Goal: Task Accomplishment & Management: Manage account settings

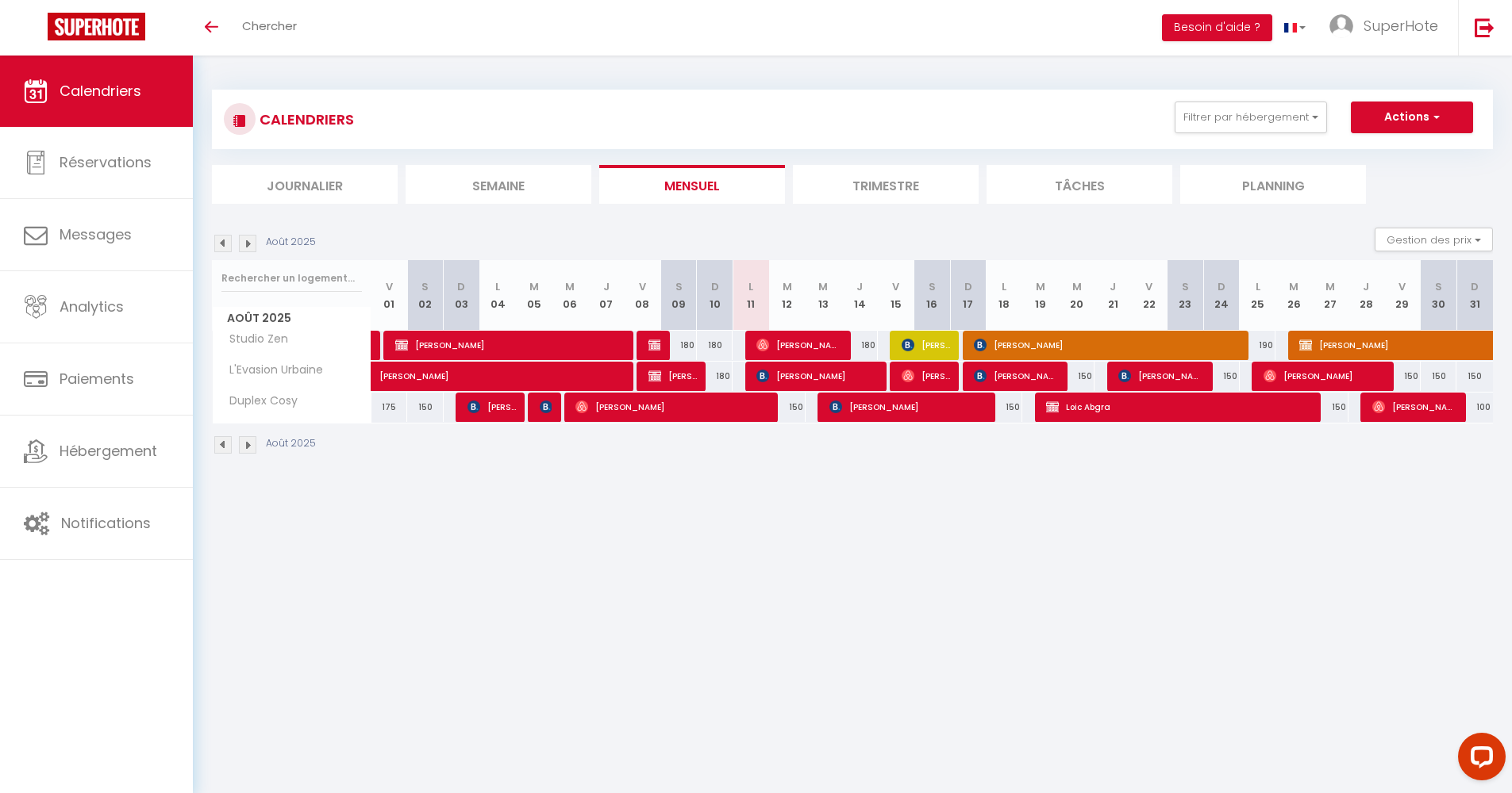
click at [220, 238] on img at bounding box center [222, 243] width 17 height 17
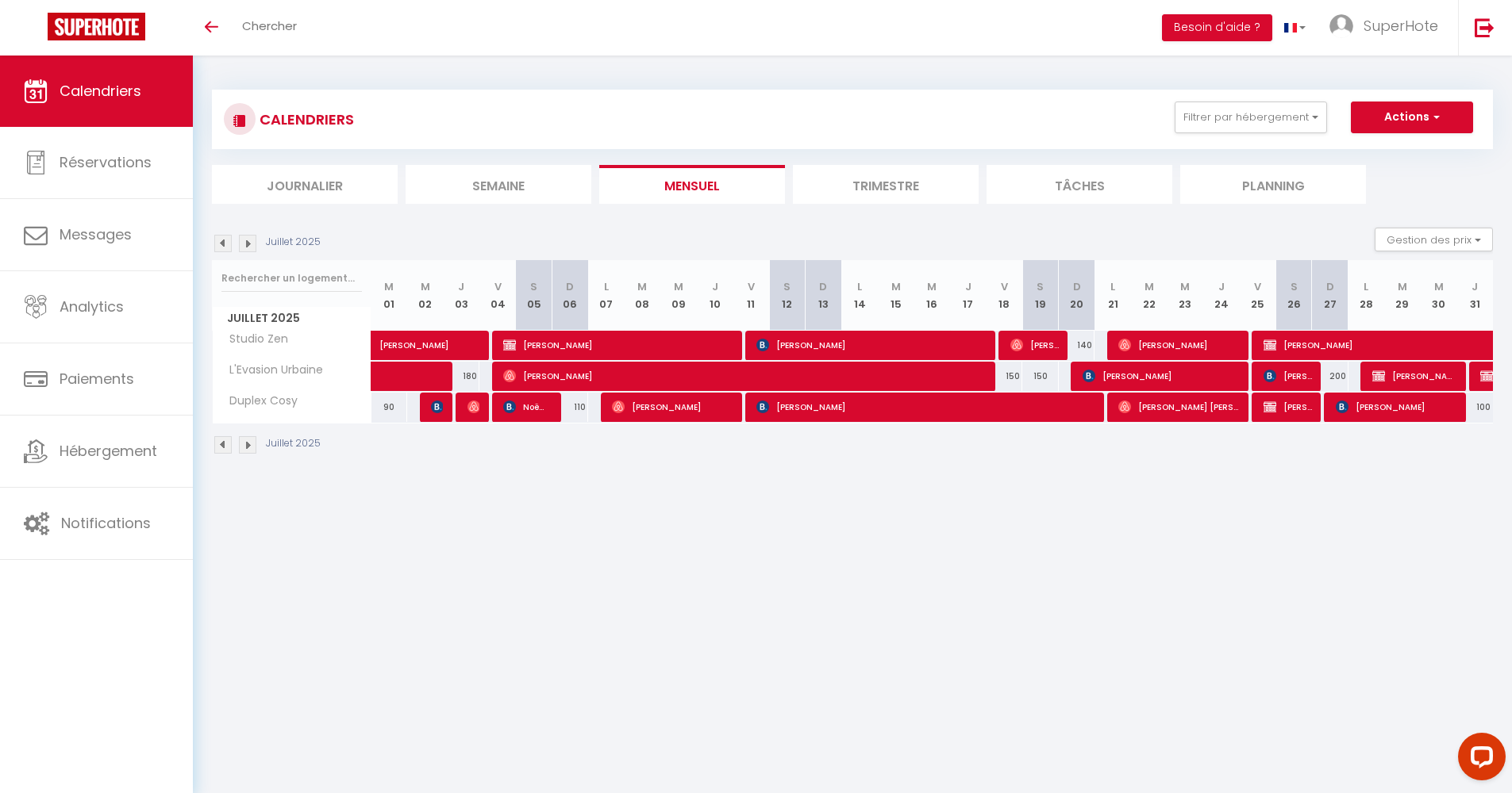
click at [221, 239] on img at bounding box center [222, 243] width 17 height 17
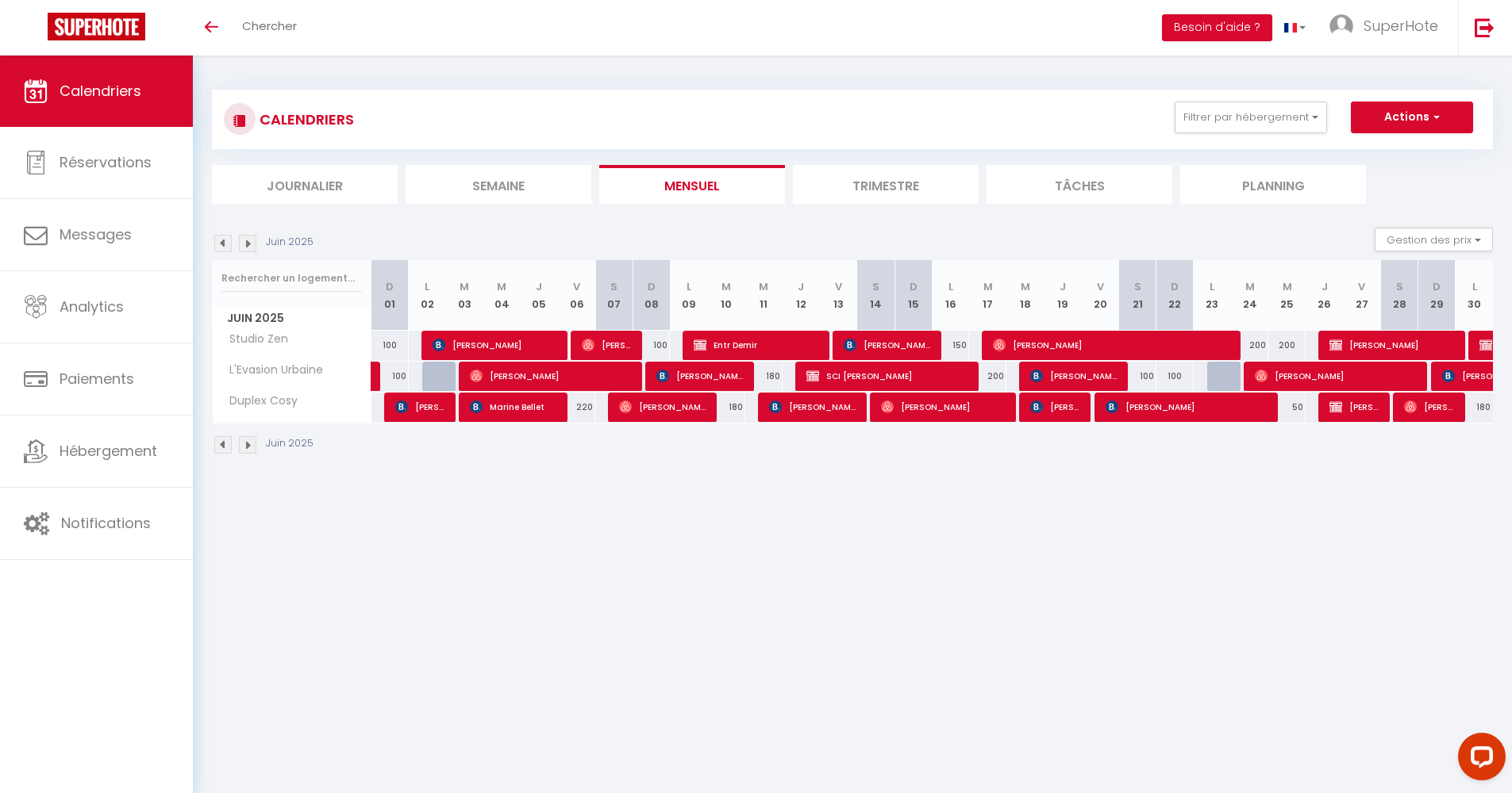
click at [227, 244] on img at bounding box center [222, 243] width 17 height 17
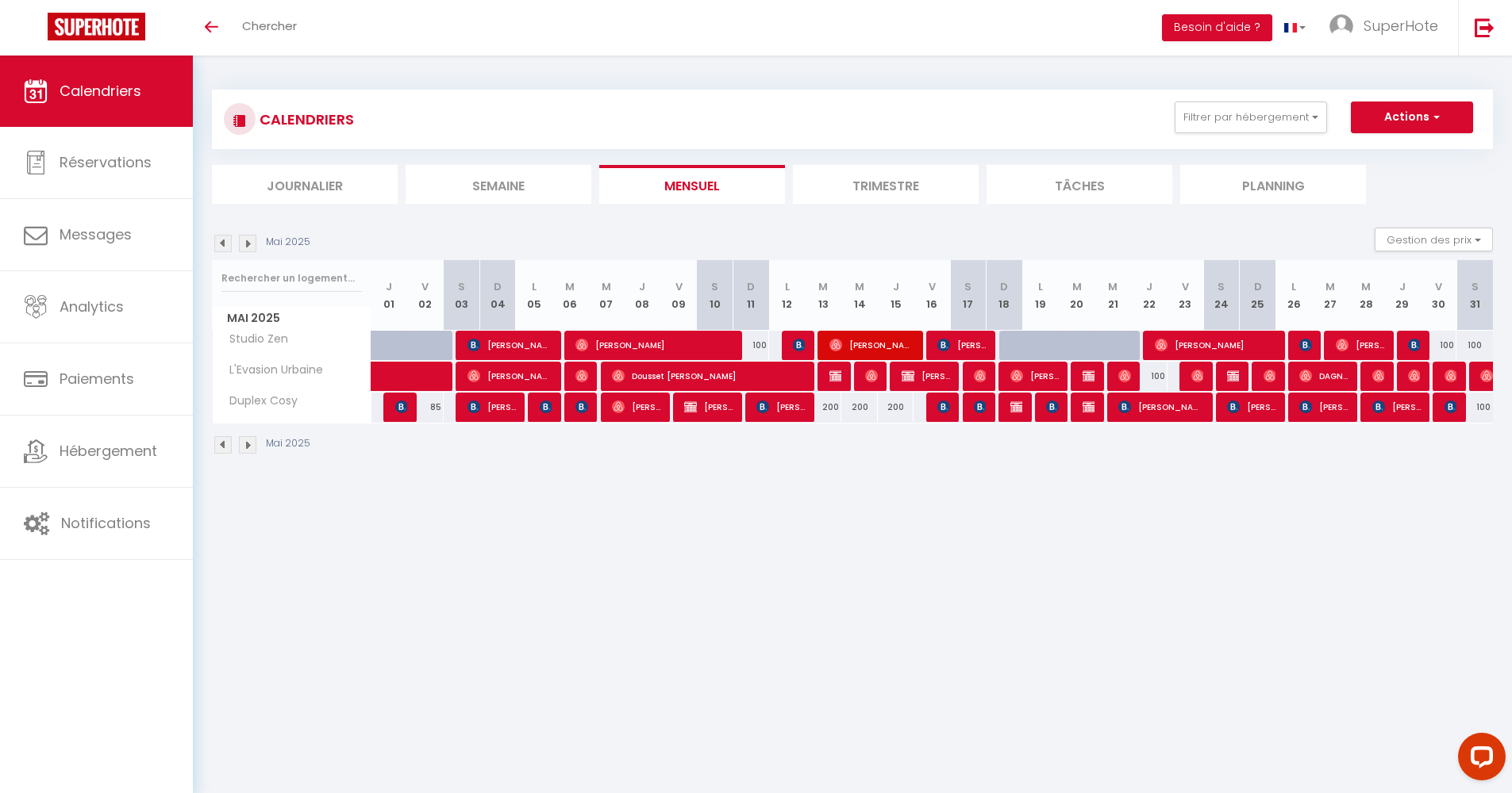
click at [247, 240] on img at bounding box center [247, 243] width 17 height 17
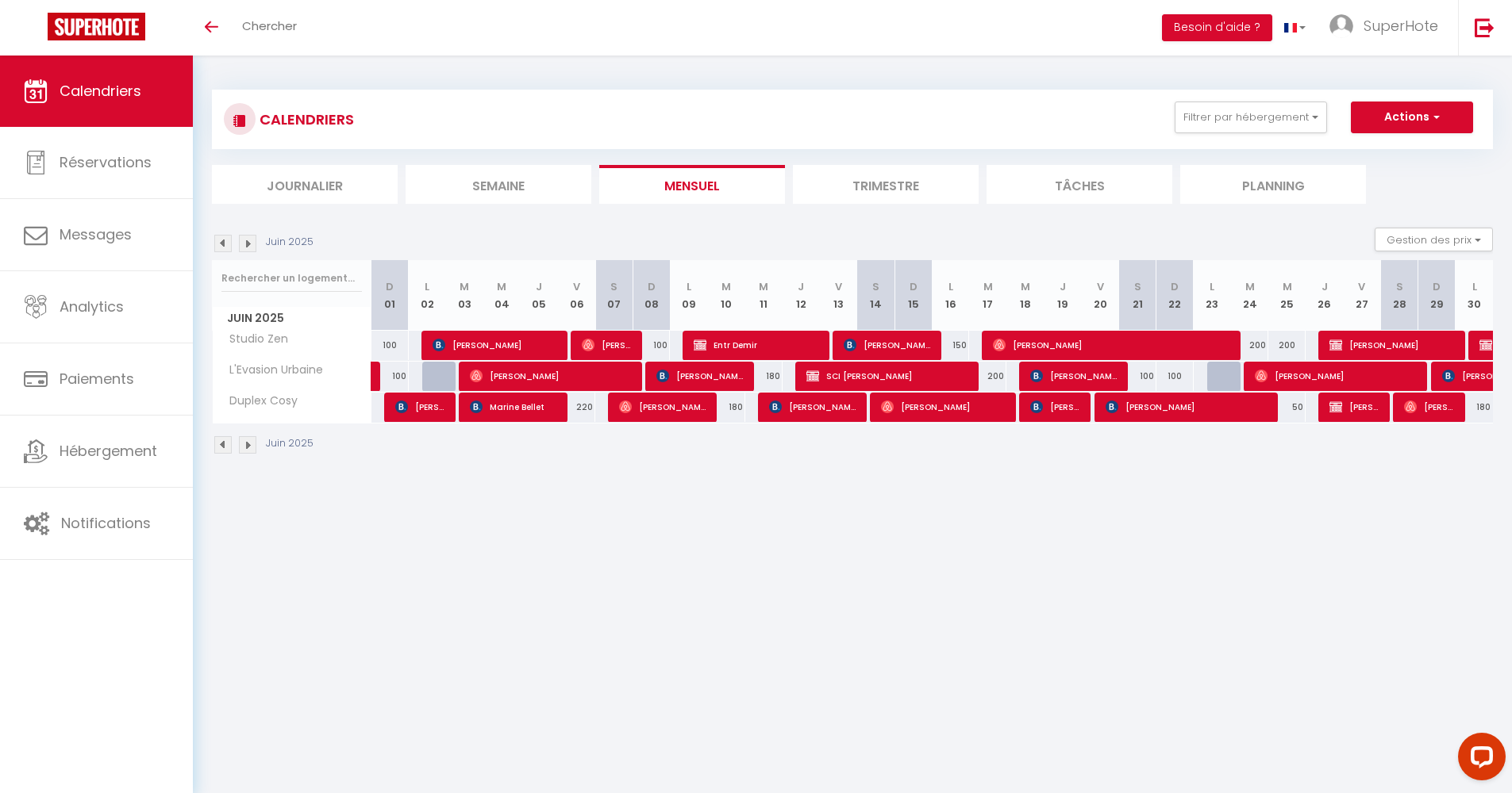
click at [247, 240] on img at bounding box center [247, 243] width 17 height 17
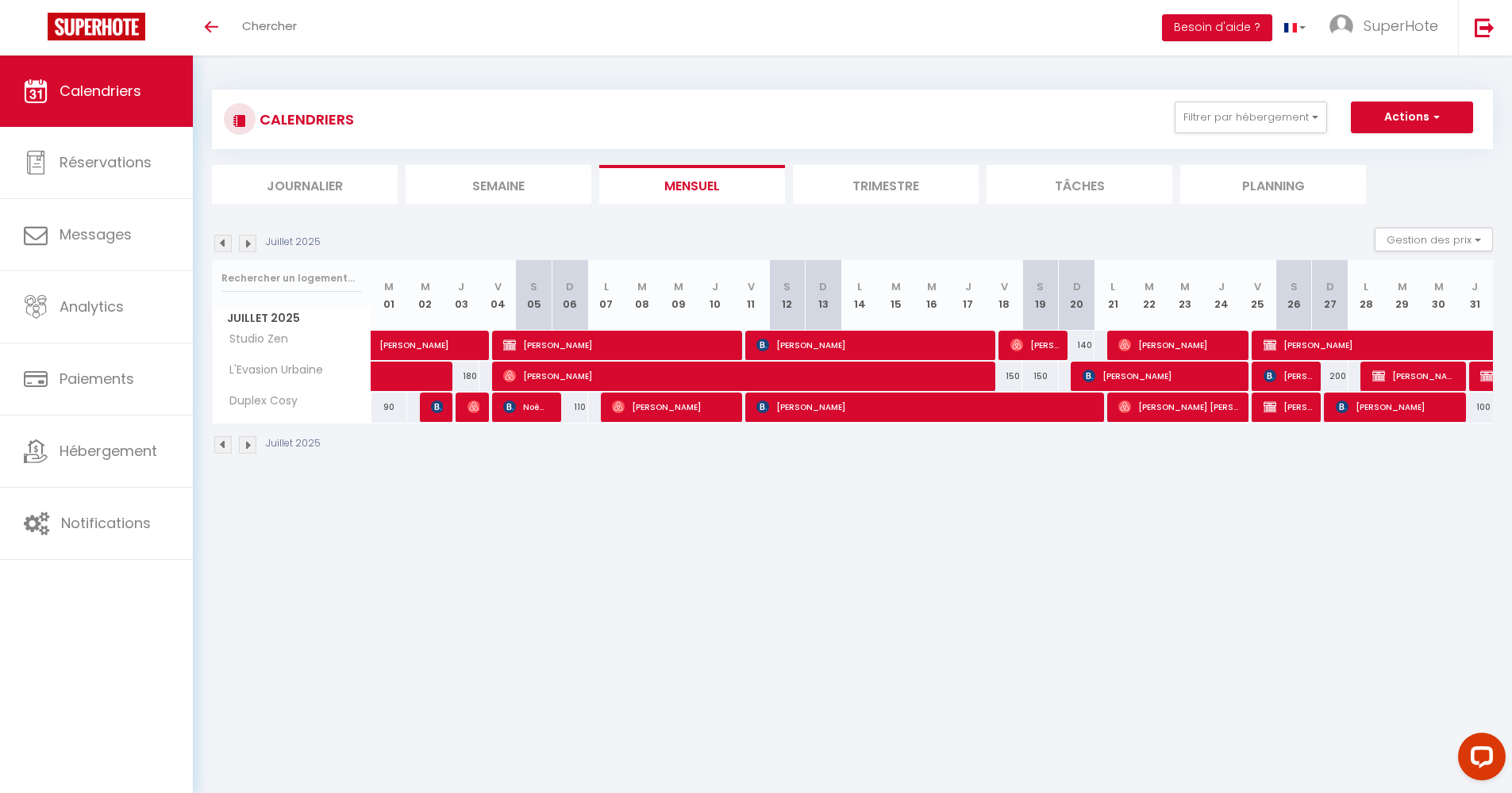
click at [247, 240] on img at bounding box center [247, 243] width 17 height 17
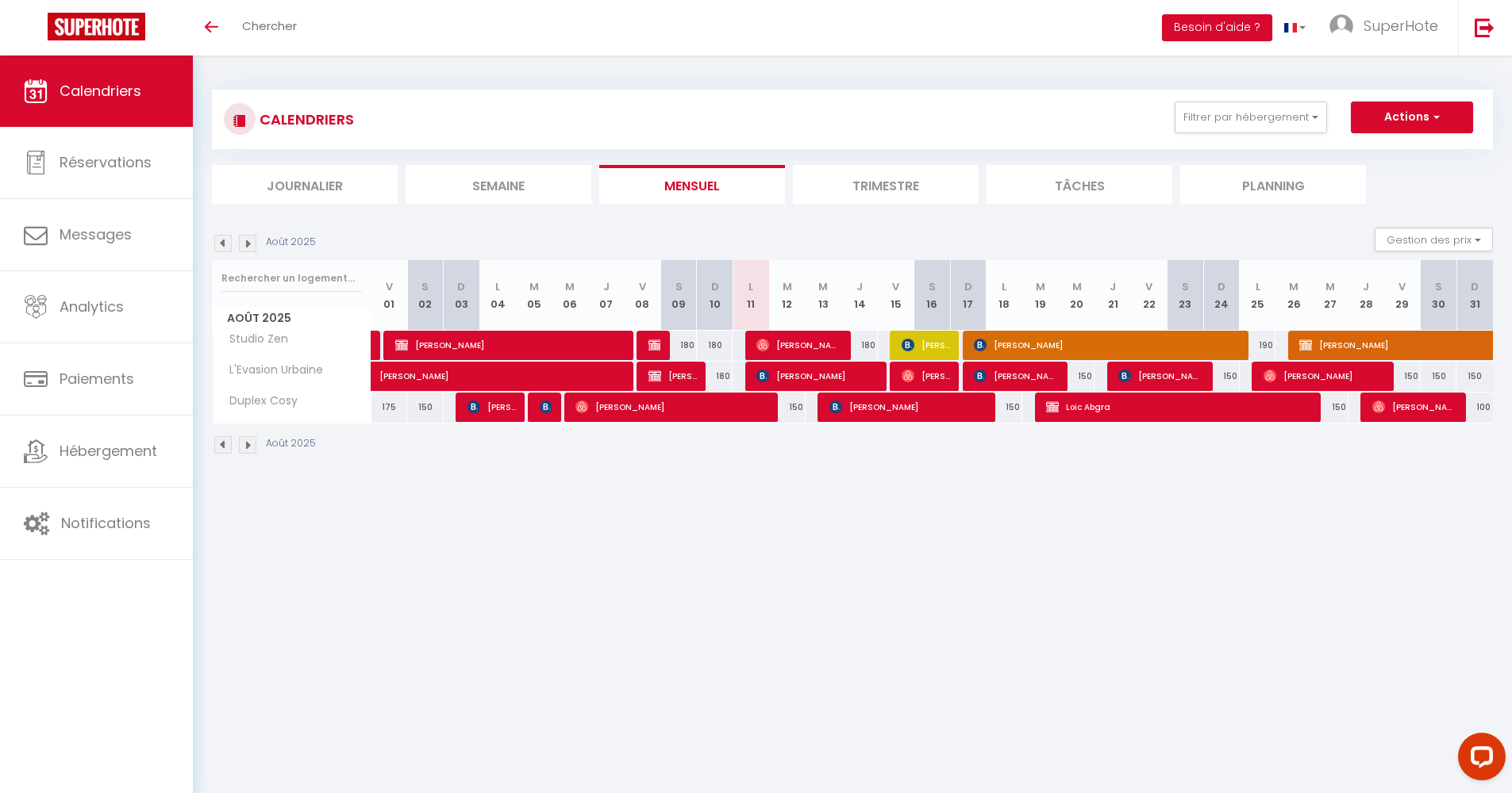
click at [249, 242] on img at bounding box center [247, 243] width 17 height 17
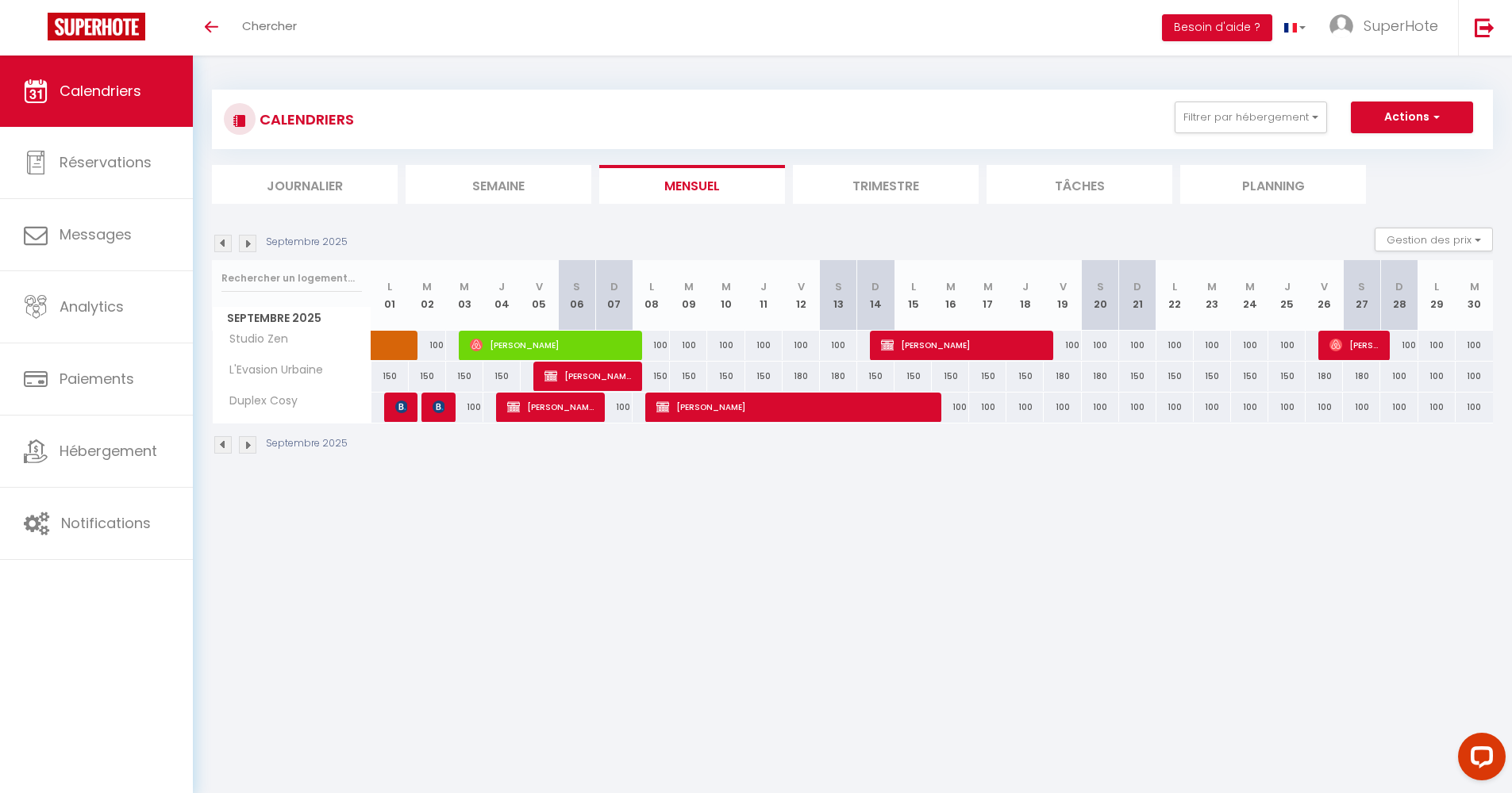
click at [222, 242] on img at bounding box center [222, 243] width 17 height 17
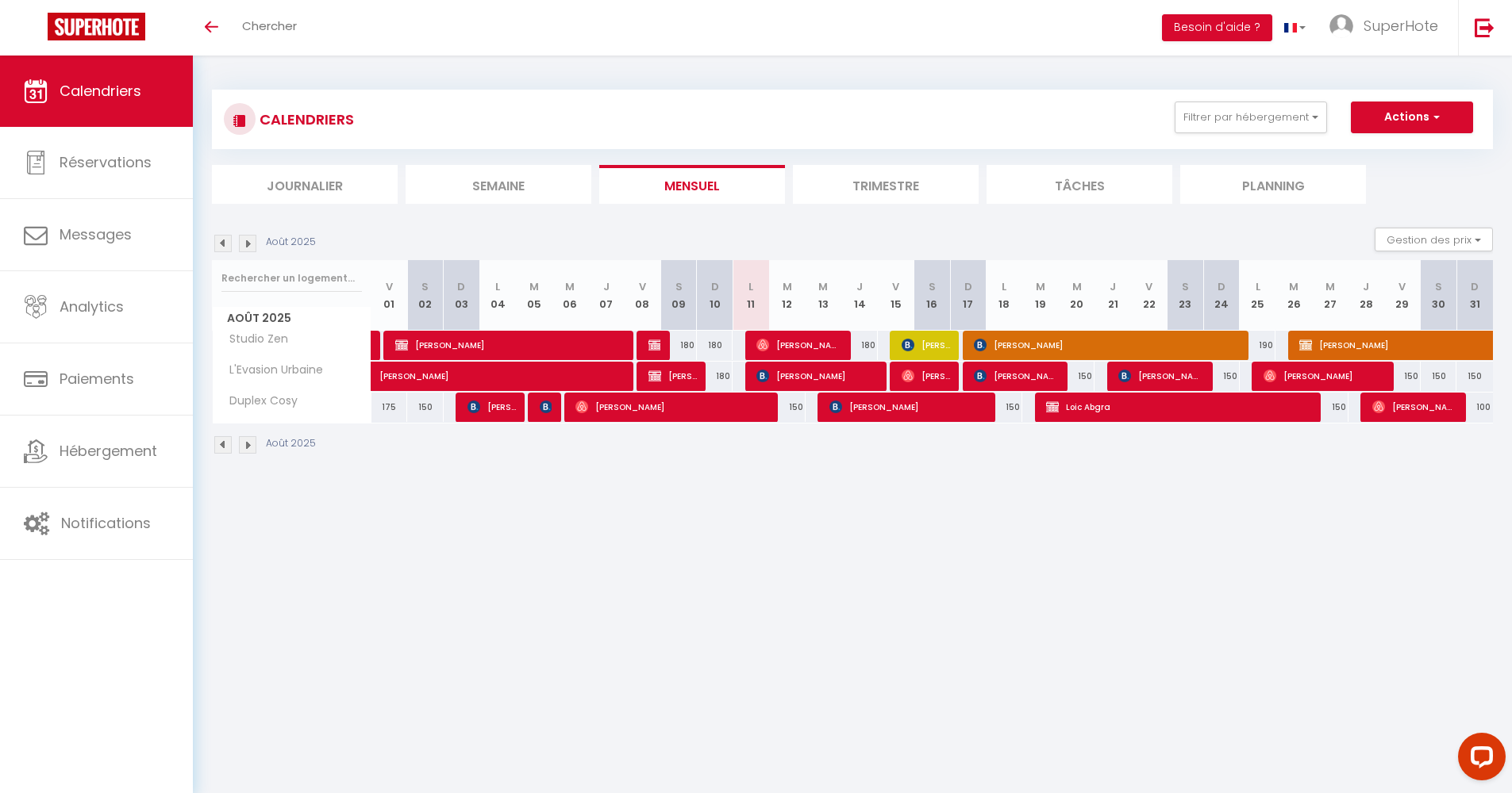
click at [931, 339] on span "[PERSON_NAME]" at bounding box center [926, 345] width 48 height 30
select select "OK"
select select "0"
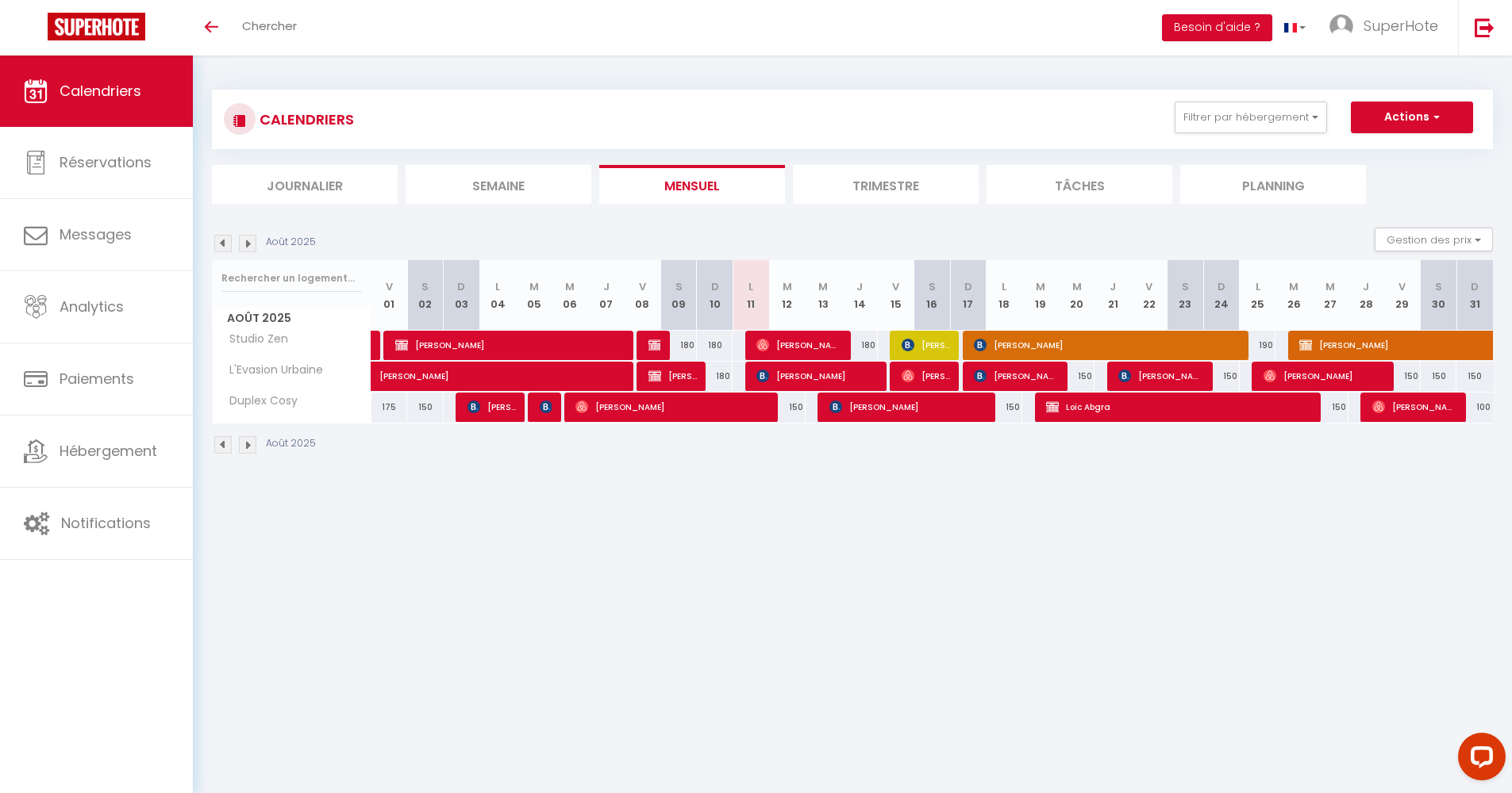
select select "1"
select select
select select "13539"
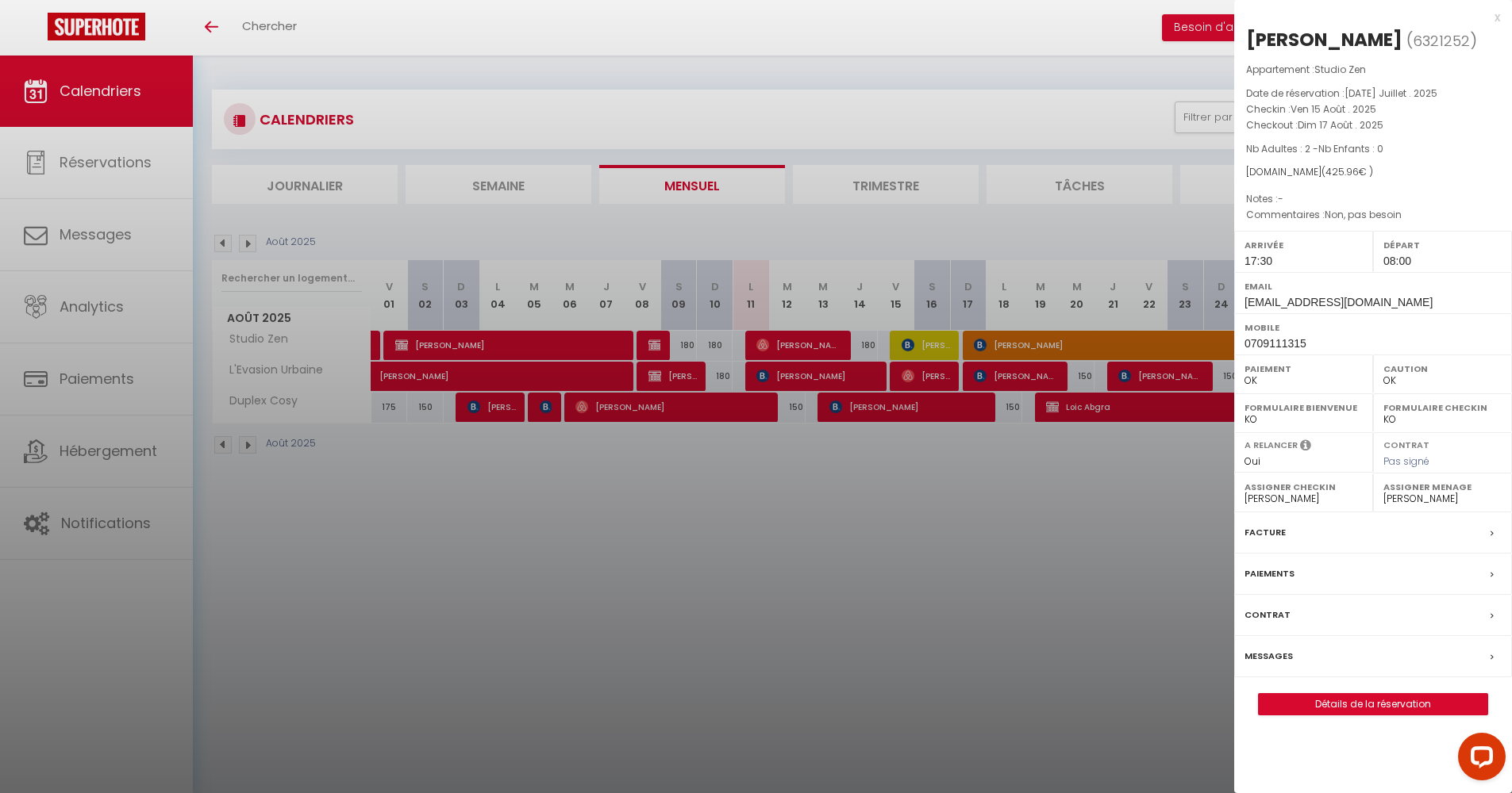
click at [986, 333] on div at bounding box center [756, 396] width 1512 height 793
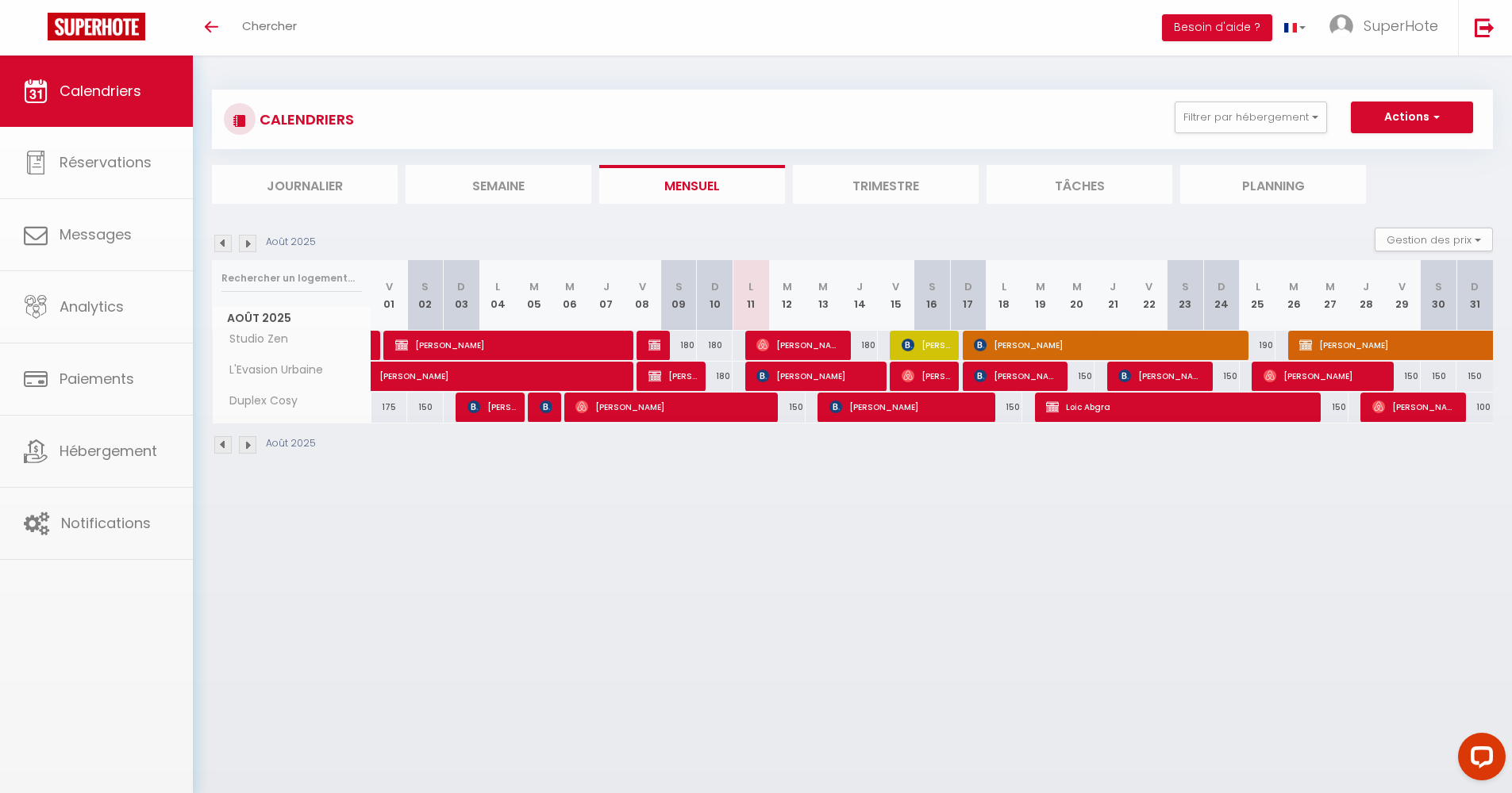
click at [1010, 340] on span "[PERSON_NAME]" at bounding box center [1107, 345] width 267 height 30
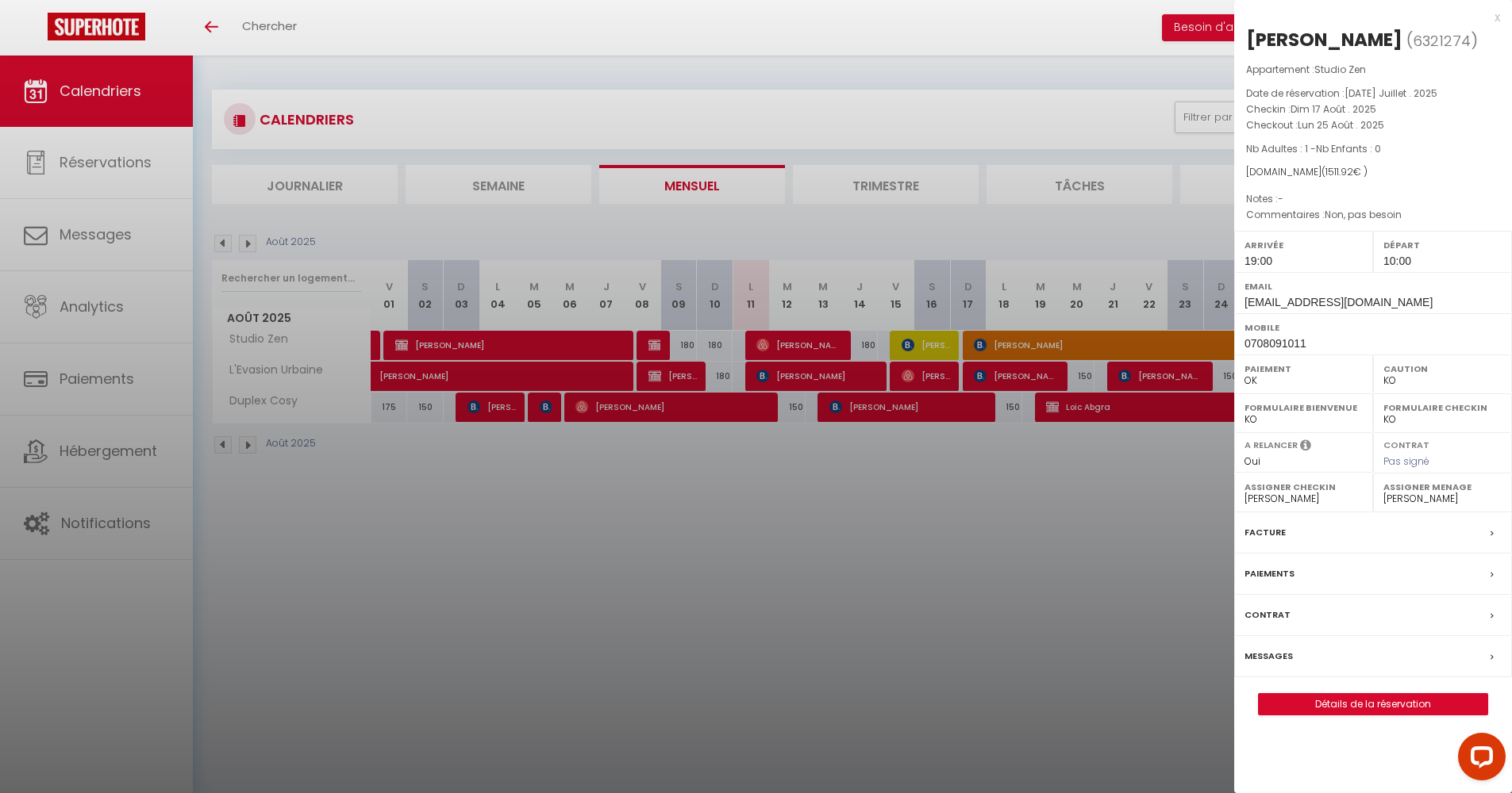
click at [1107, 569] on div at bounding box center [756, 396] width 1512 height 793
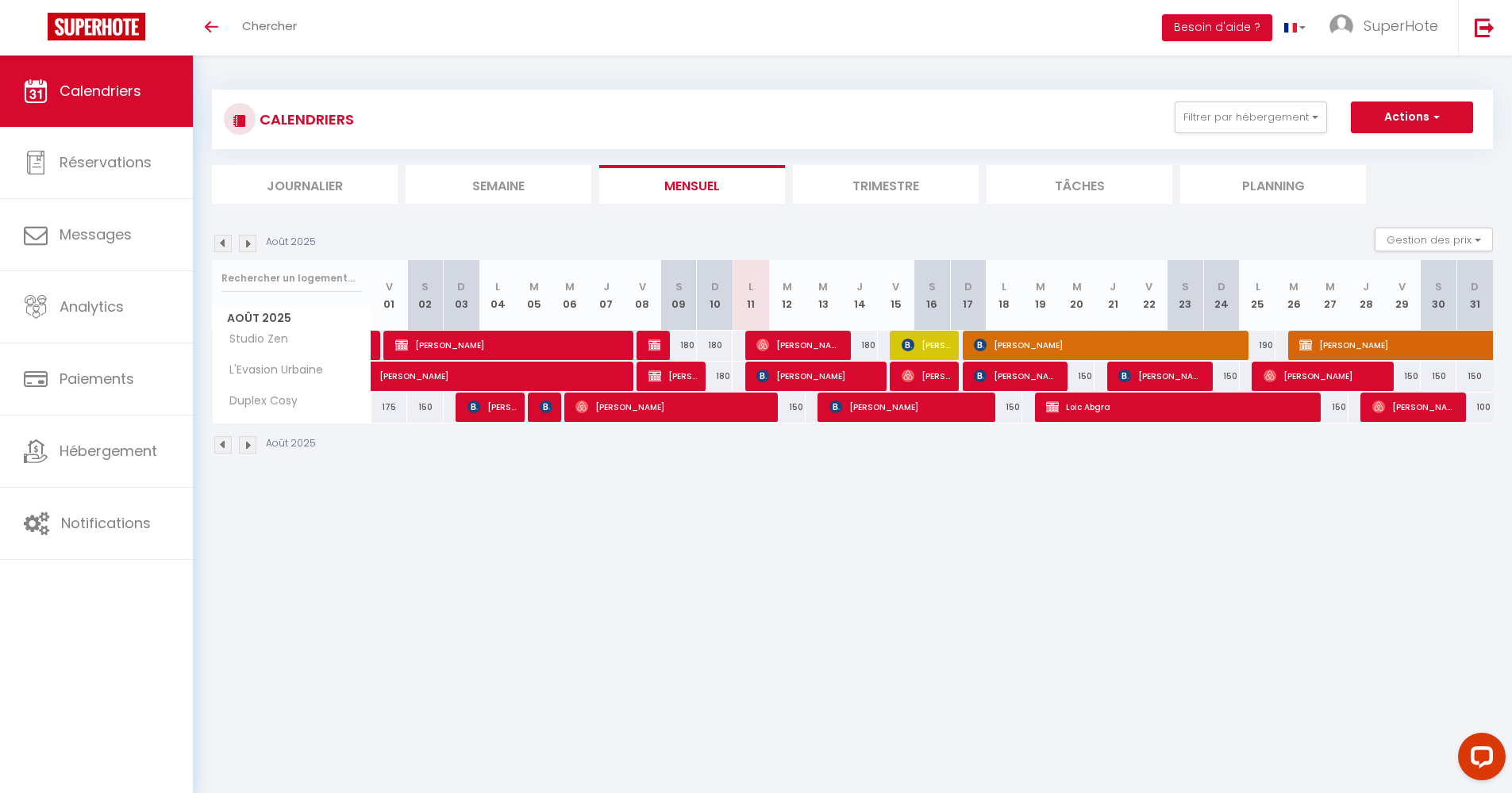
click at [1324, 336] on span "[PERSON_NAME]" at bounding box center [1426, 345] width 255 height 30
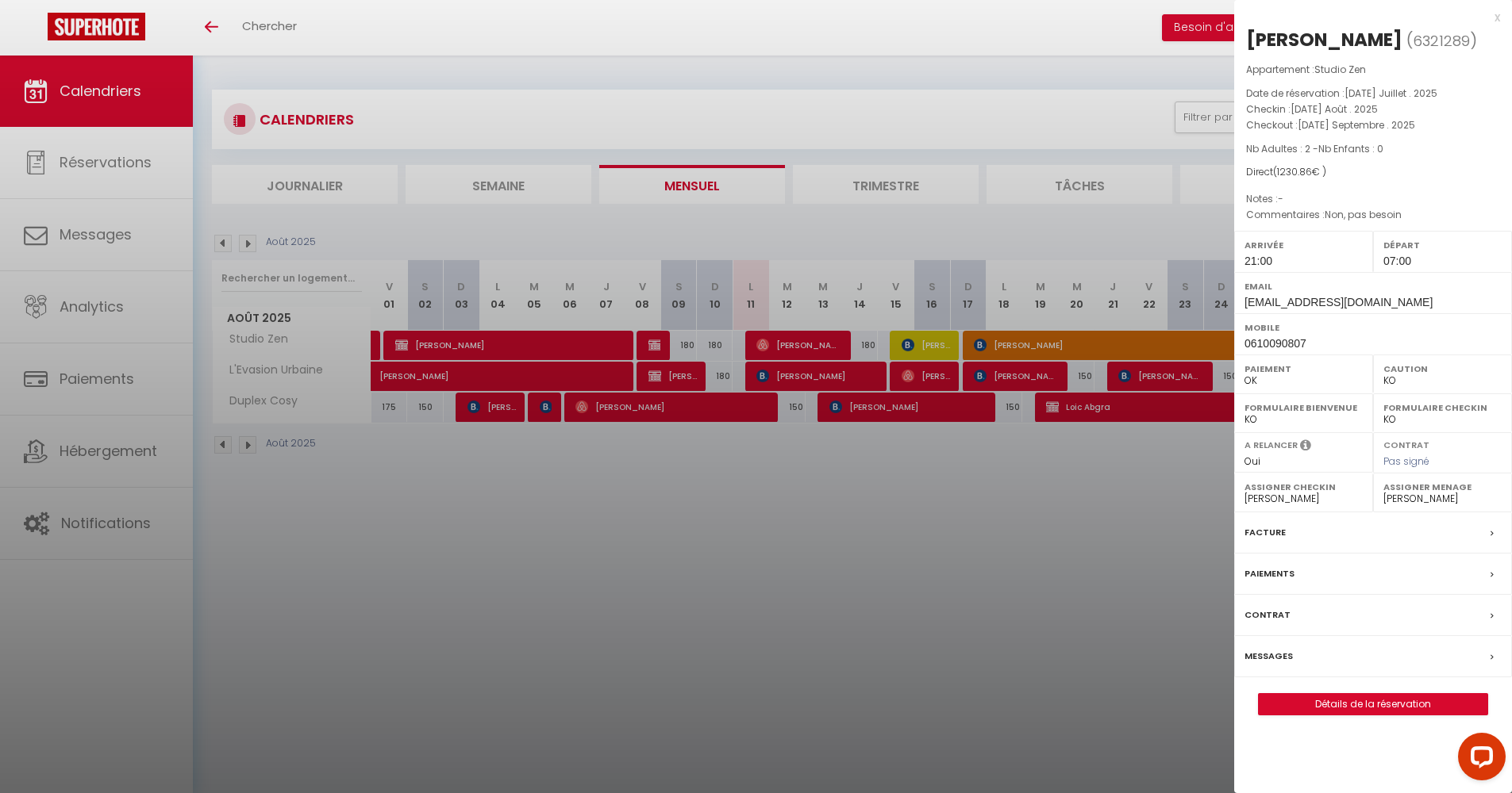
click at [1002, 497] on div at bounding box center [756, 396] width 1512 height 793
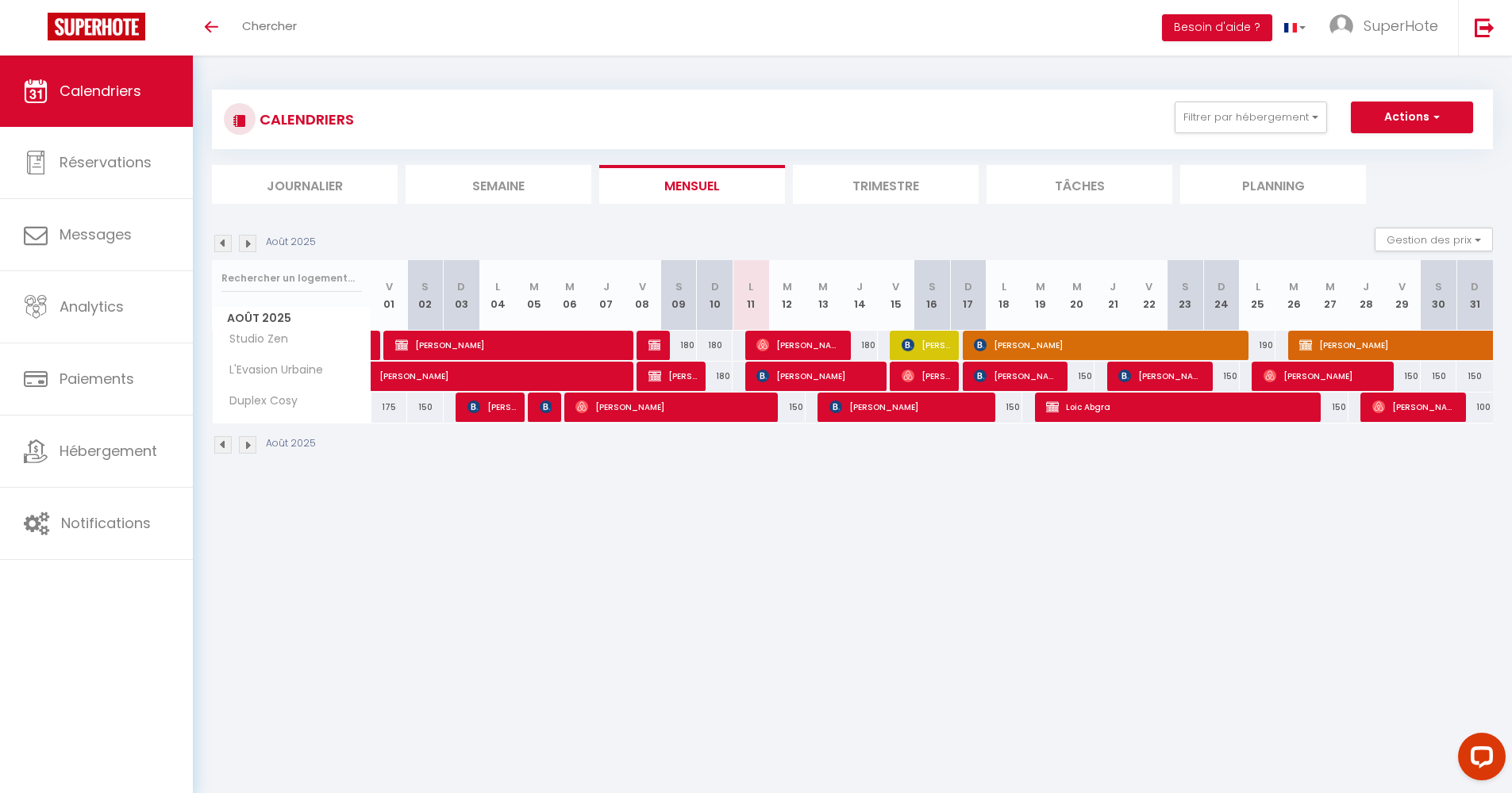
click at [914, 348] on span "[PERSON_NAME]" at bounding box center [926, 345] width 48 height 30
select select "OK"
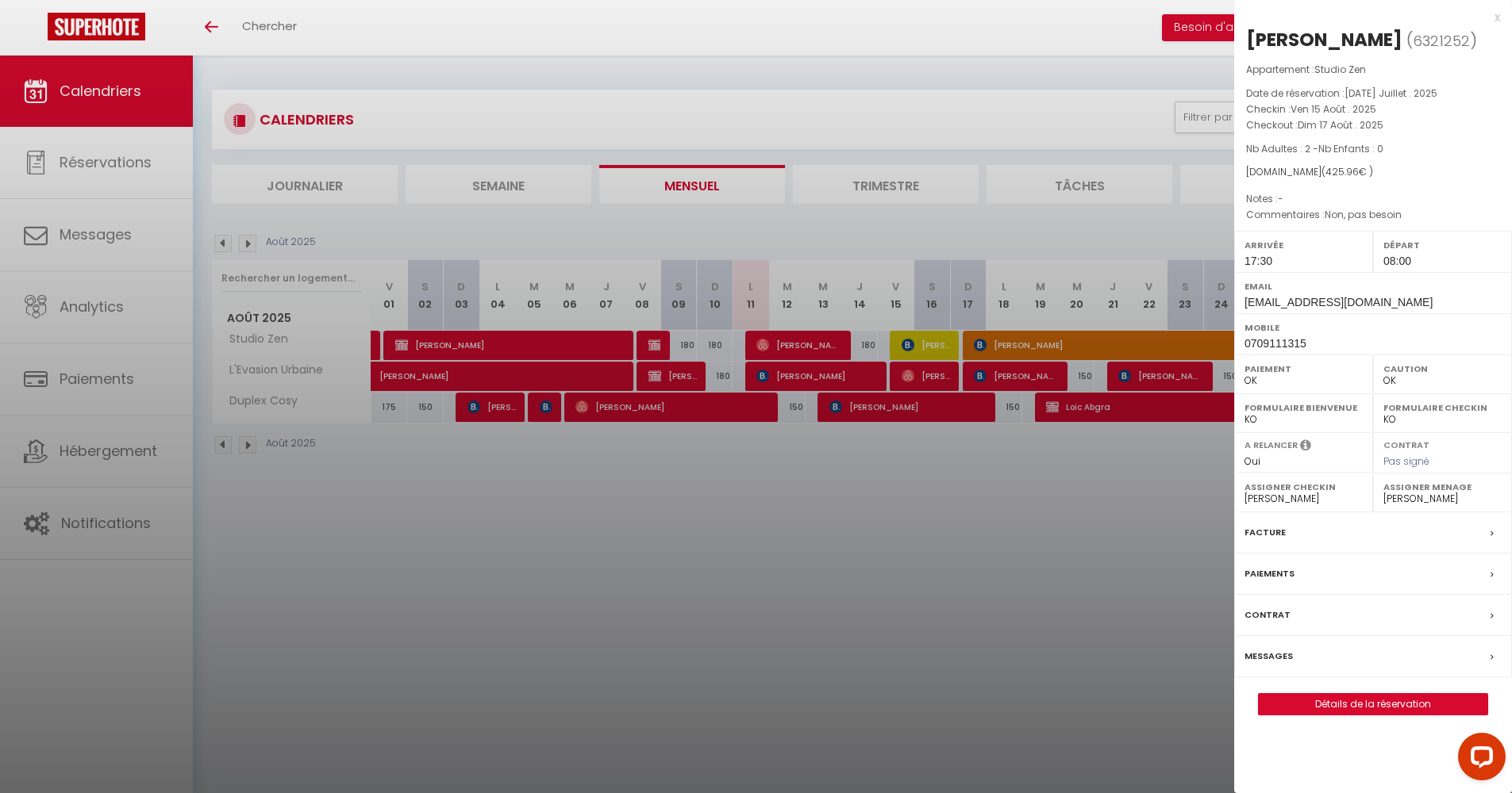
click at [924, 539] on div at bounding box center [756, 396] width 1512 height 793
